Goal: Task Accomplishment & Management: Use online tool/utility

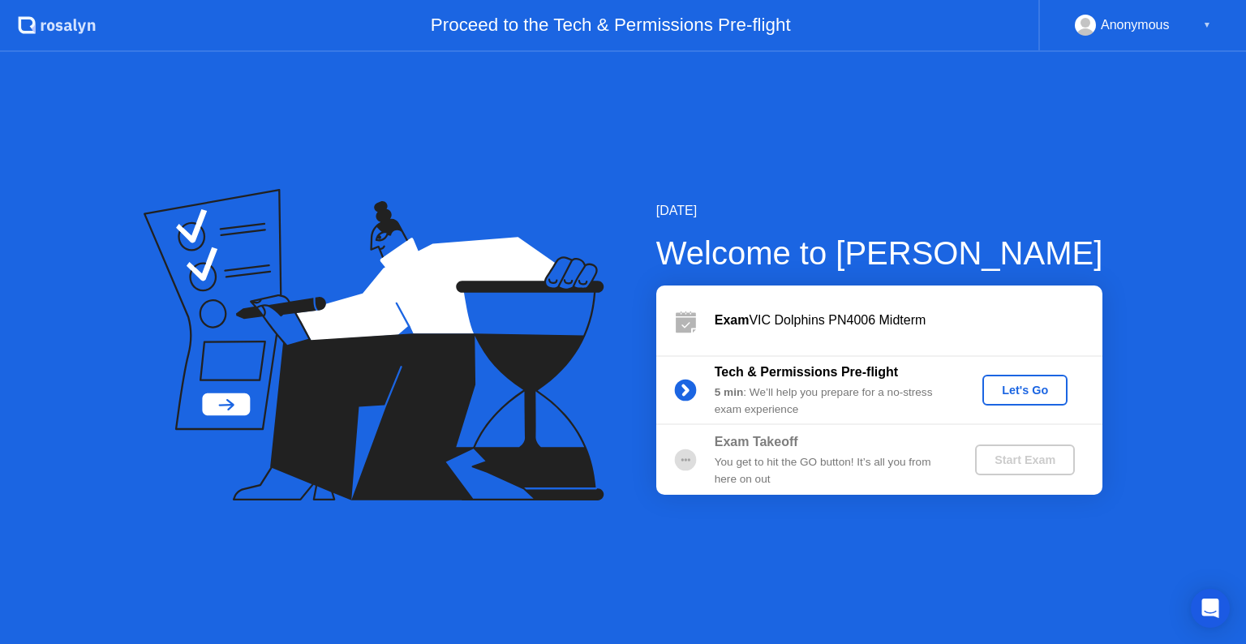
click at [1032, 386] on div "Let's Go" at bounding box center [1025, 390] width 72 height 13
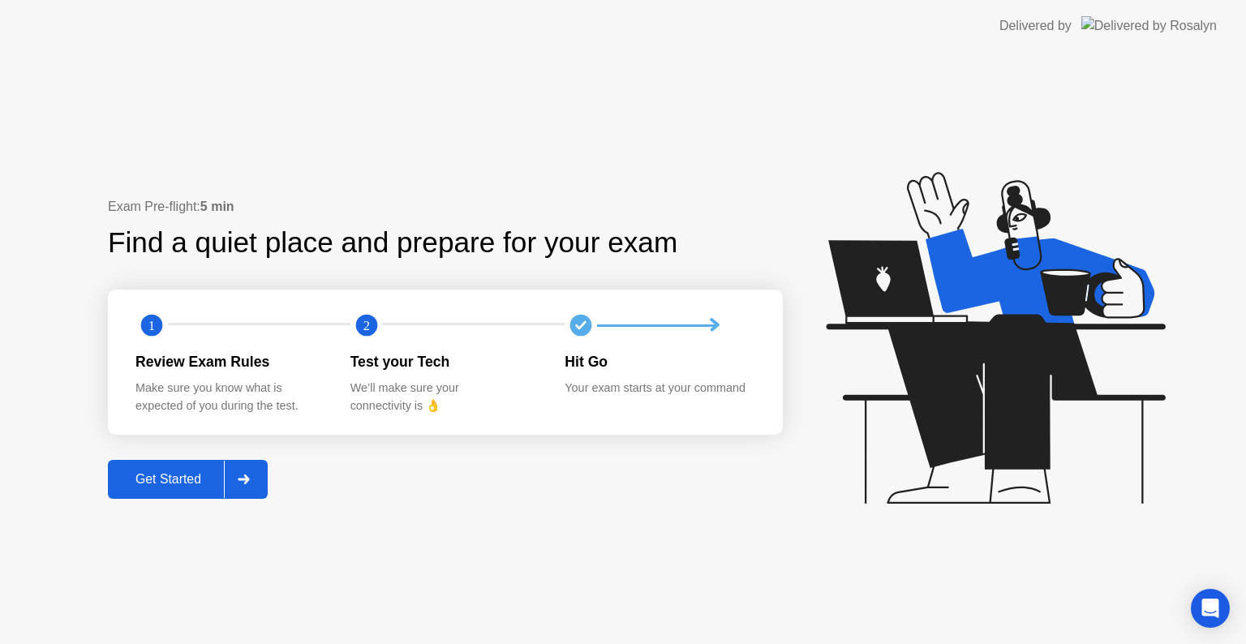
click at [188, 483] on div "Get Started" at bounding box center [168, 479] width 111 height 15
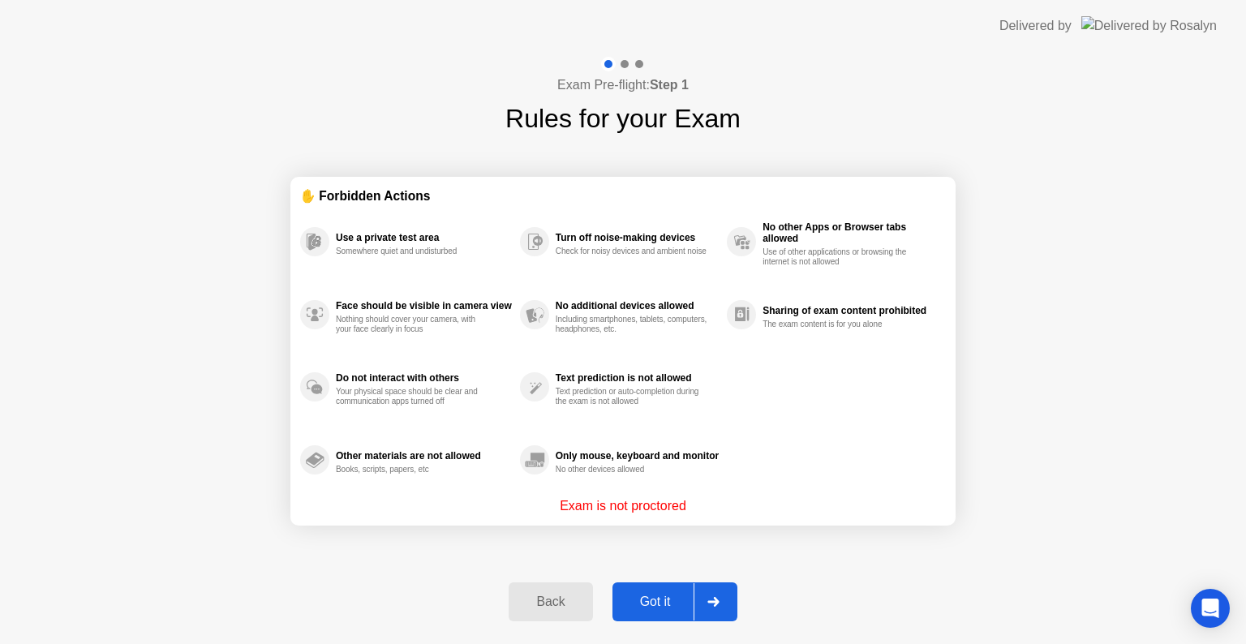
click at [678, 607] on div "Got it" at bounding box center [655, 602] width 76 height 15
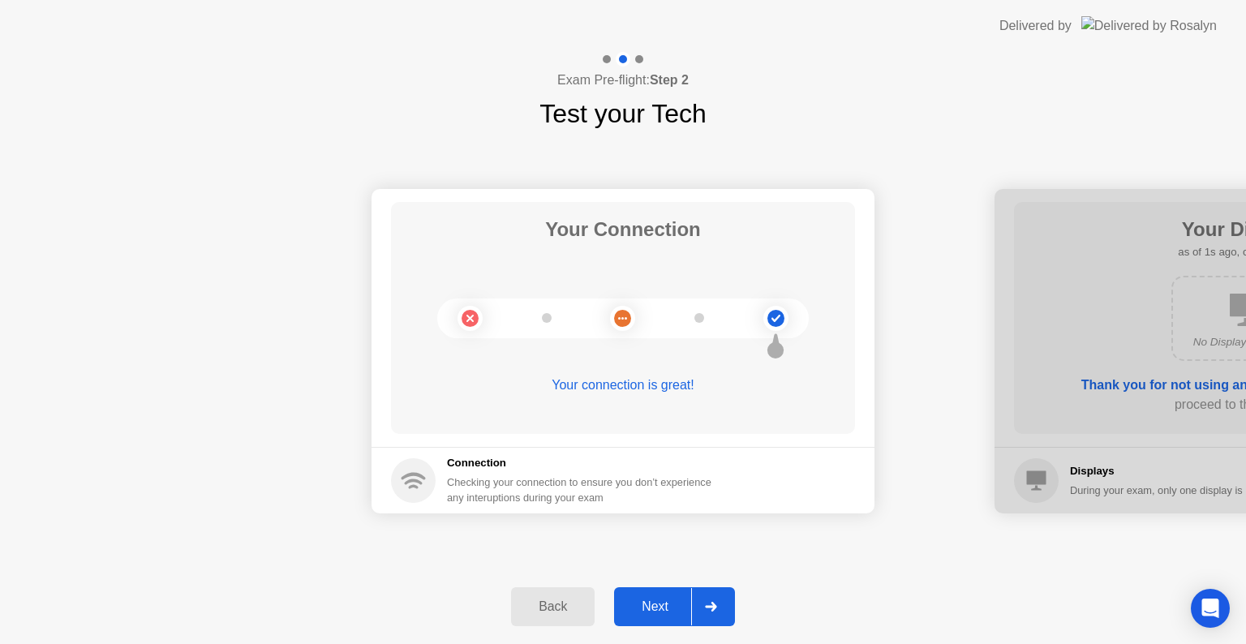
click at [678, 607] on div "Next" at bounding box center [655, 606] width 72 height 15
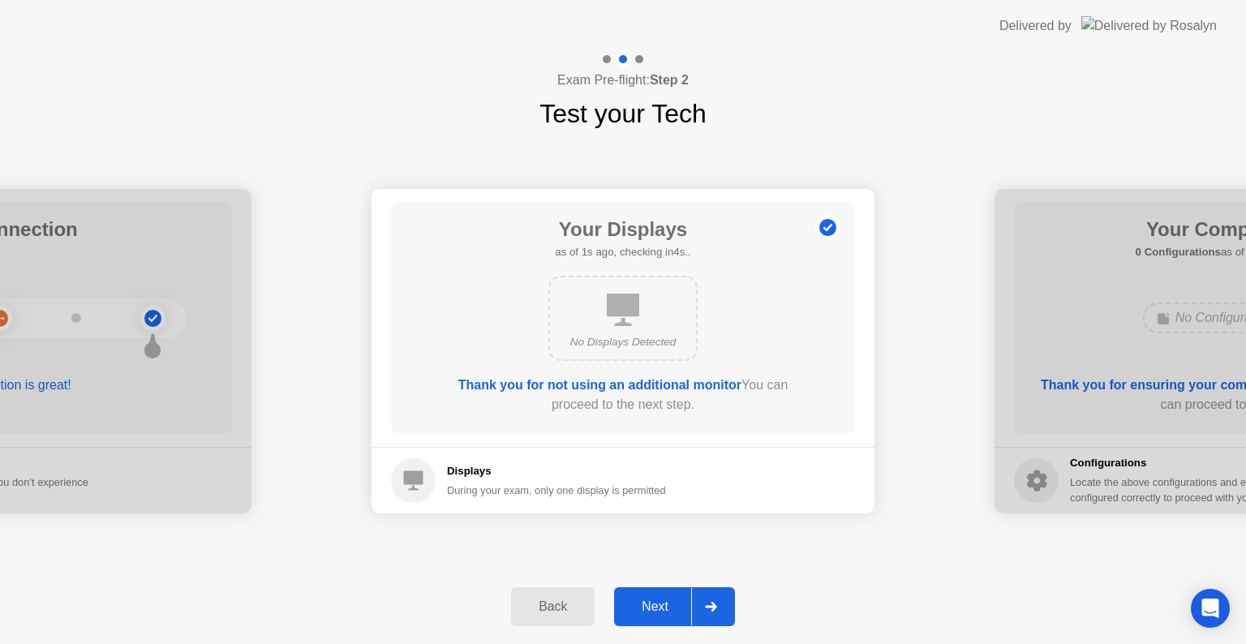
click at [678, 607] on div "Next" at bounding box center [655, 606] width 72 height 15
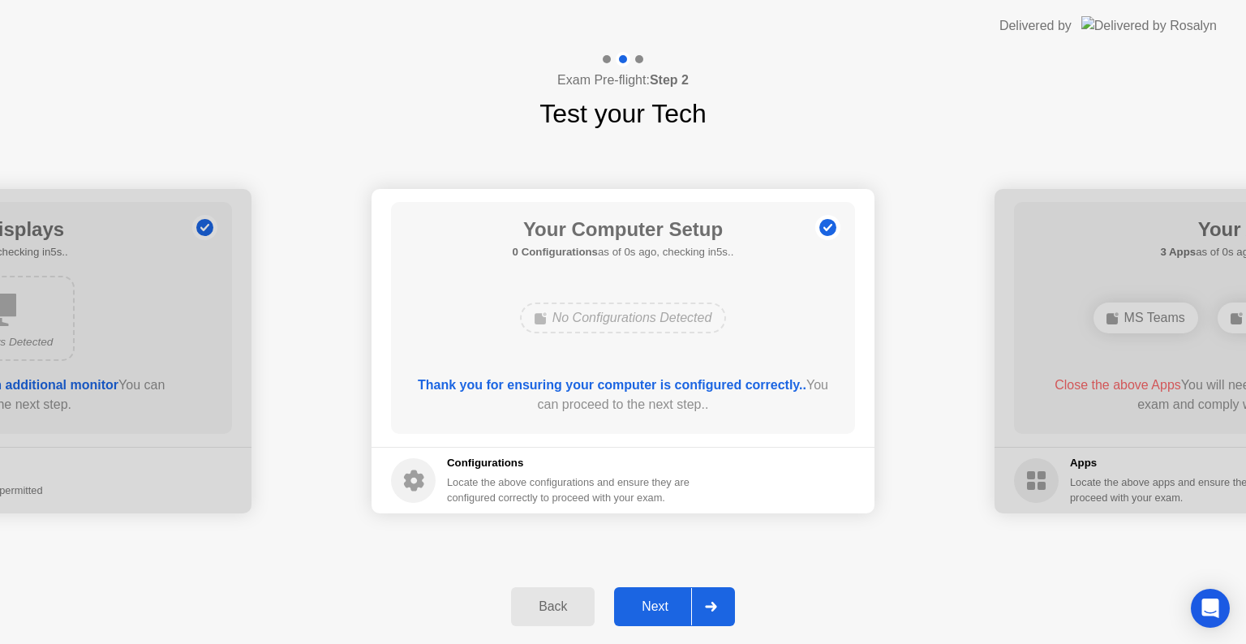
click at [678, 607] on div "Next" at bounding box center [655, 606] width 72 height 15
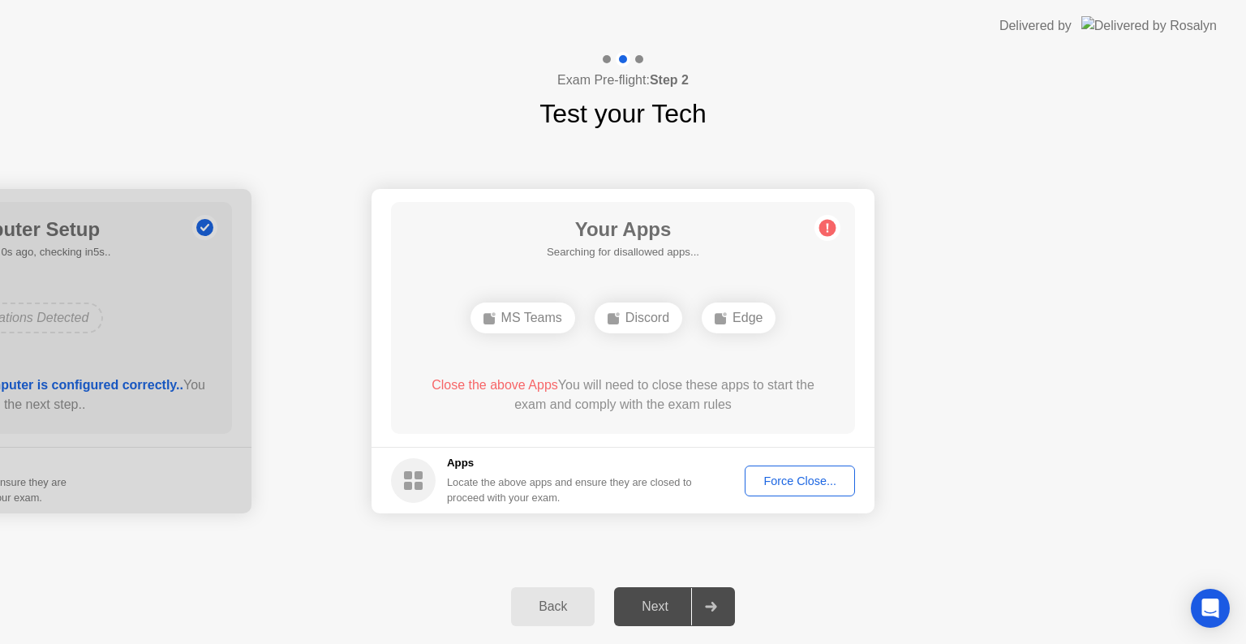
click at [678, 607] on div "Next" at bounding box center [655, 606] width 72 height 15
click at [797, 483] on div "Force Close..." at bounding box center [799, 481] width 99 height 13
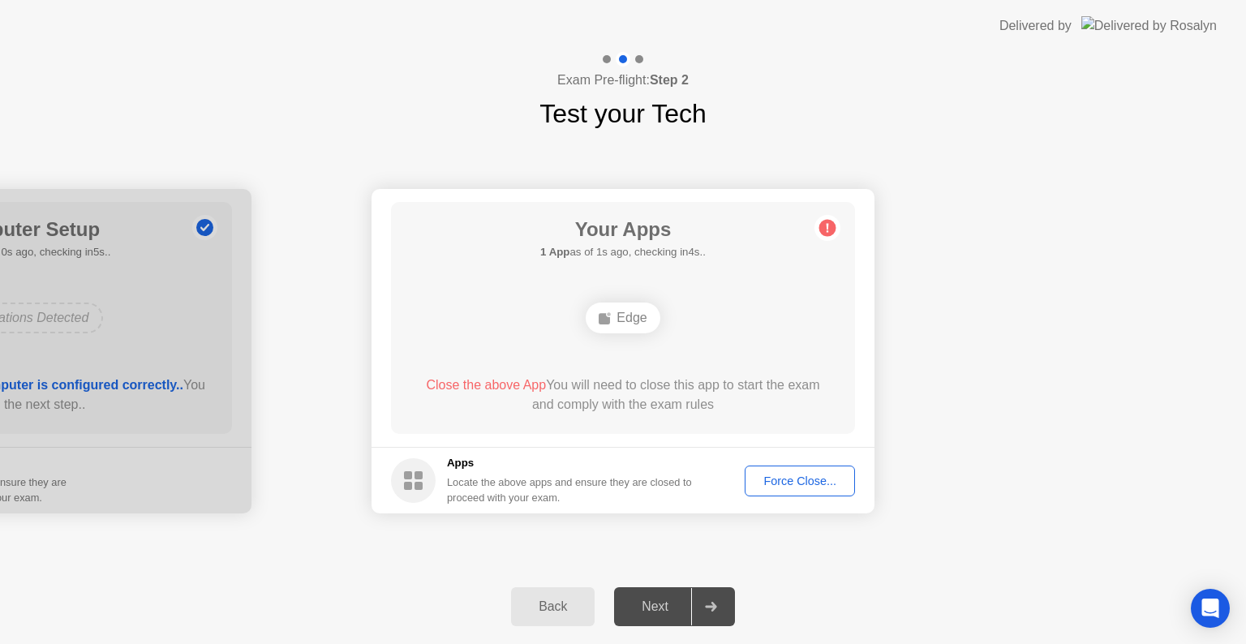
click at [808, 488] on div "Force Close..." at bounding box center [799, 481] width 99 height 13
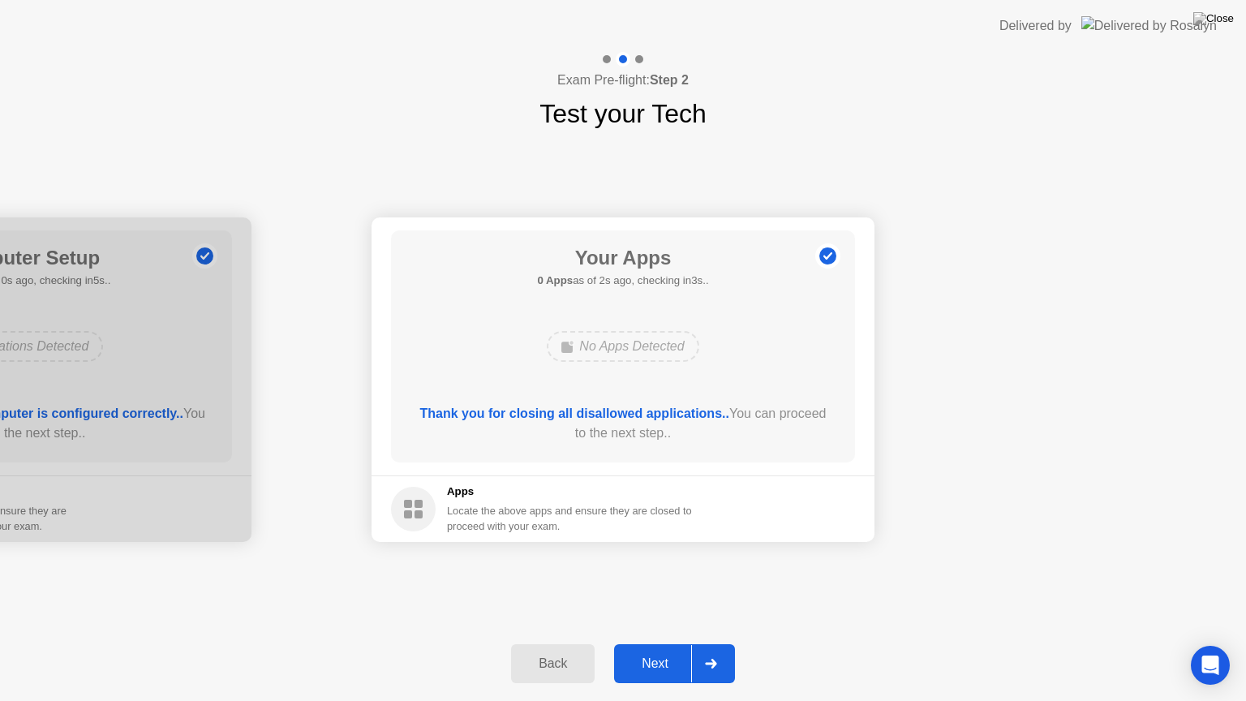
click at [655, 643] on div "Next" at bounding box center [655, 663] width 72 height 15
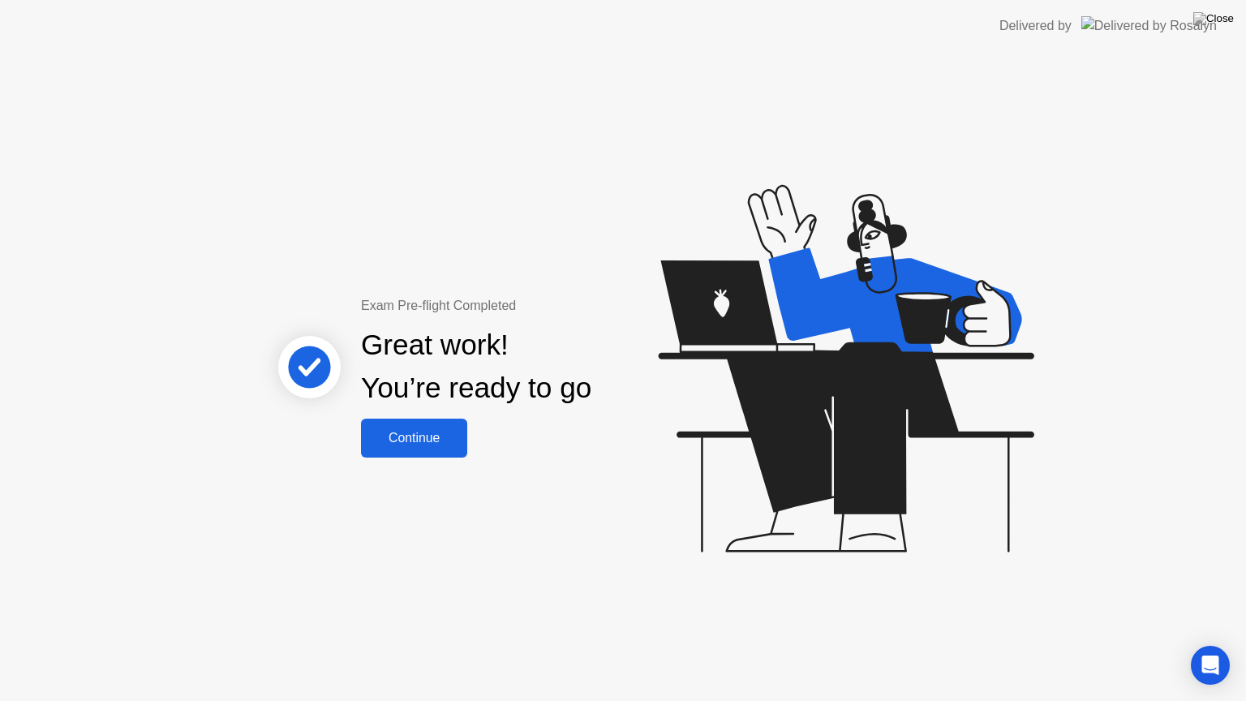
click at [436, 424] on button "Continue" at bounding box center [414, 438] width 106 height 39
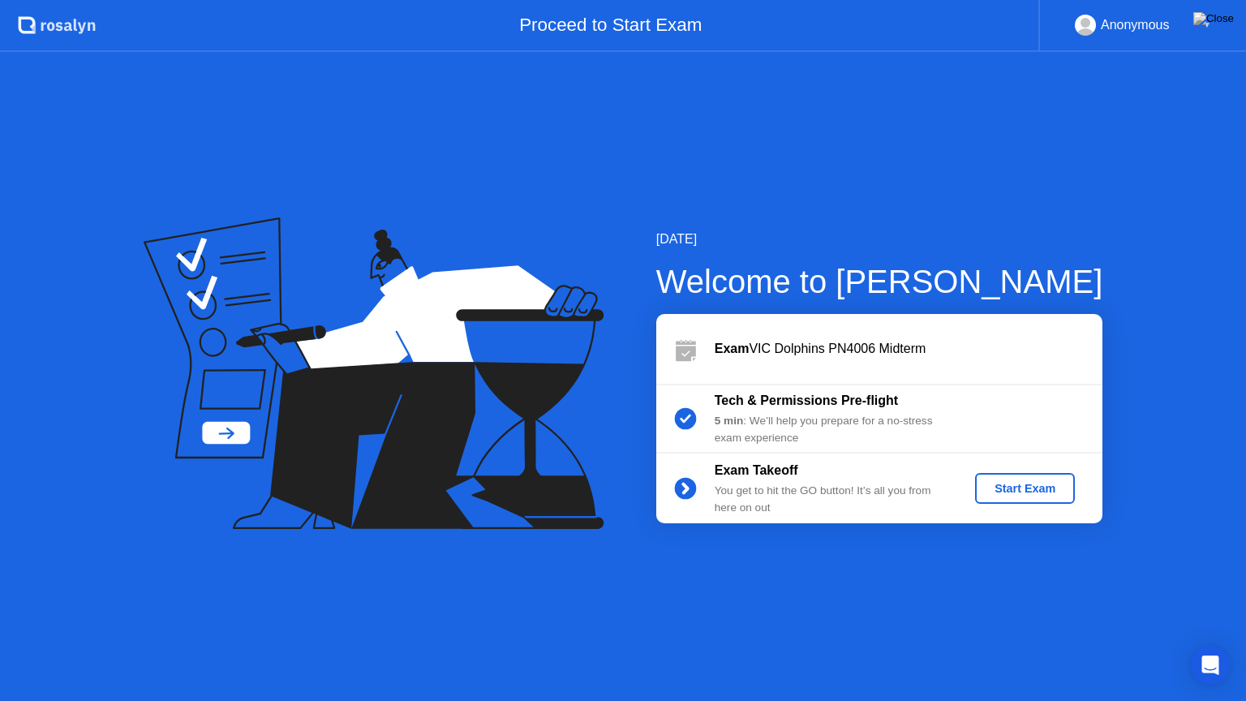
click at [993, 490] on div "Start Exam" at bounding box center [1025, 488] width 87 height 13
